Goal: Information Seeking & Learning: Learn about a topic

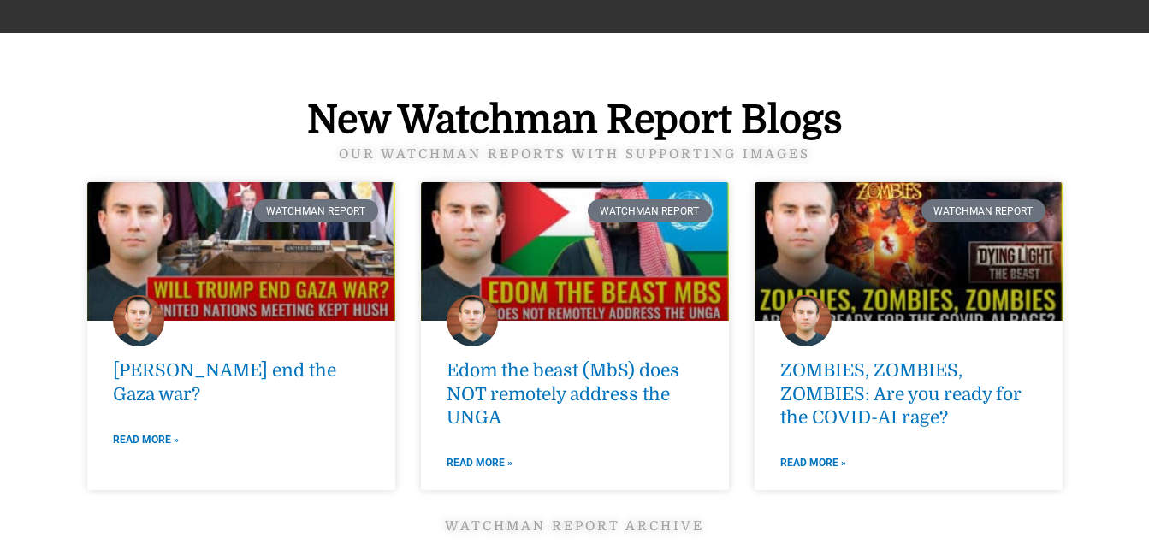
scroll to position [2209, 0]
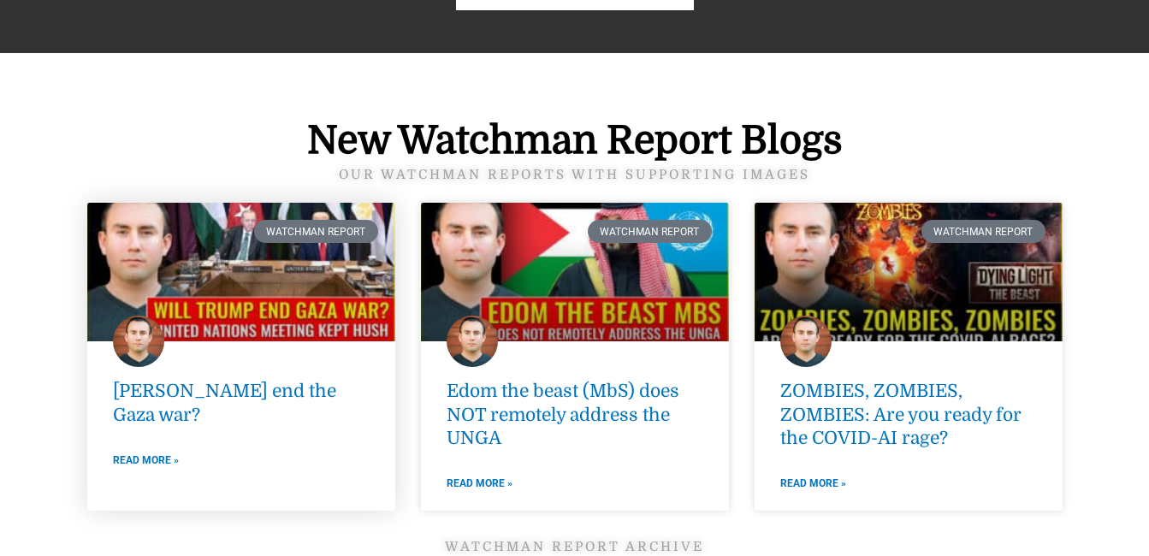
click at [228, 306] on link at bounding box center [241, 272] width 308 height 139
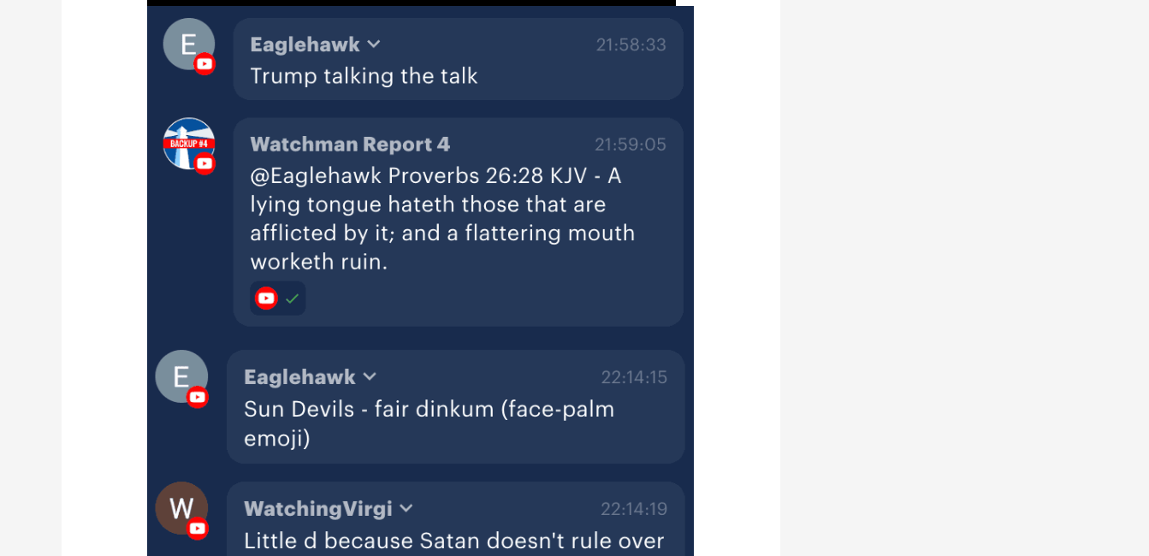
scroll to position [3001, 0]
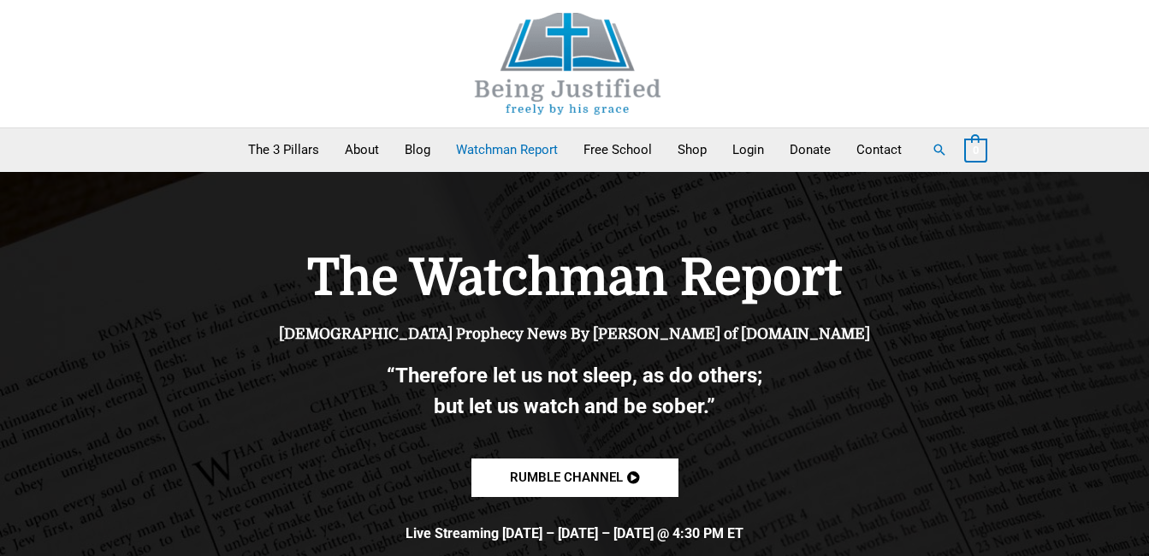
scroll to position [2209, 0]
